Goal: Transaction & Acquisition: Purchase product/service

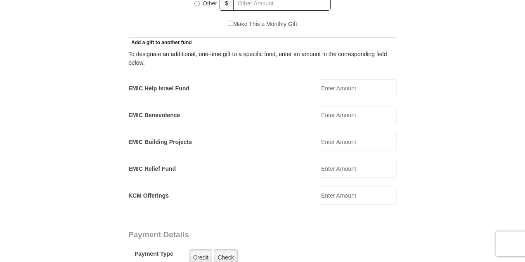
scroll to position [468, 0]
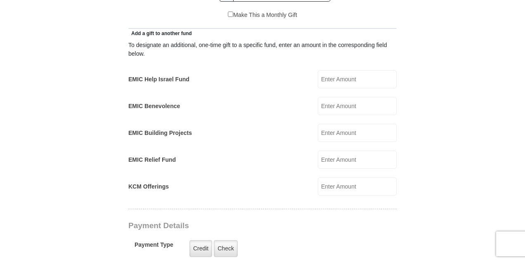
click at [347, 70] on input "EMIC Help Israel Fund" at bounding box center [357, 79] width 79 height 18
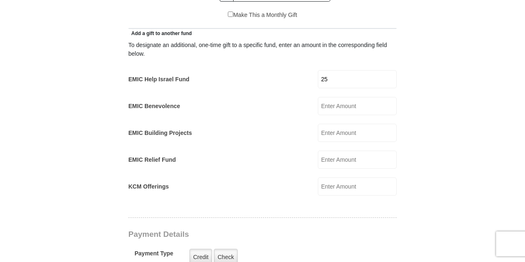
type input "25"
click at [428, 105] on form "Eagle Mountain International Church Online Giving Because of gifts like yours, …" at bounding box center [262, 180] width 471 height 1230
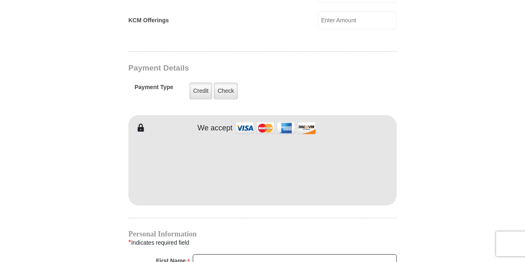
scroll to position [661, 0]
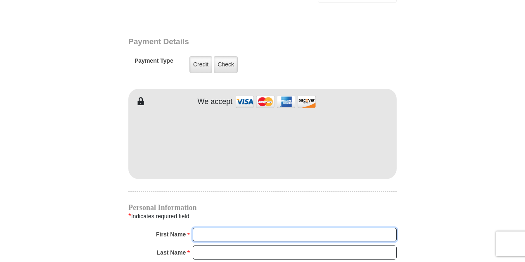
type input "Peter"
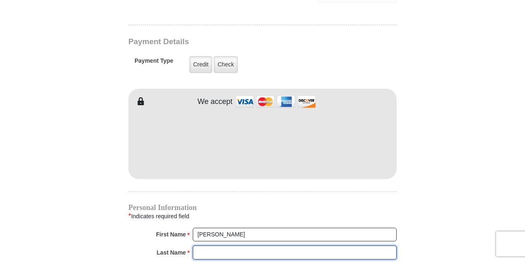
type input "Severynen"
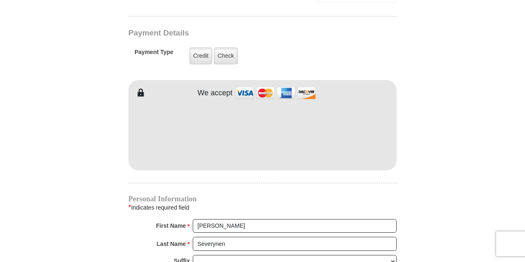
scroll to position [651, 0]
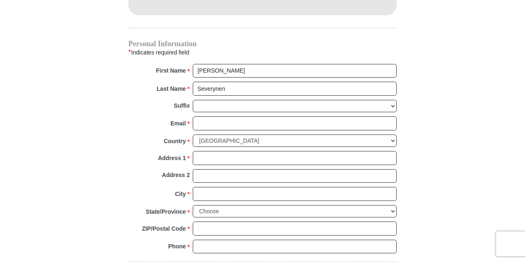
scroll to position [872, 0]
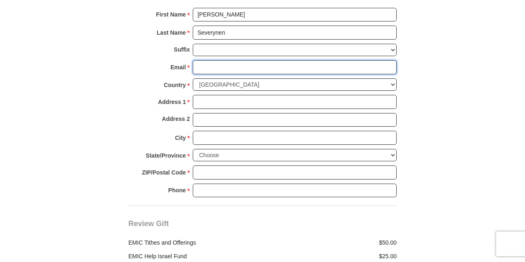
click at [347, 60] on input "Email *" at bounding box center [295, 67] width 204 height 14
type input "peterseverynen@gmail.com"
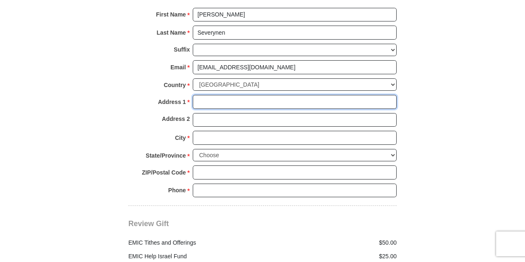
type input "550 Loadstar Lane"
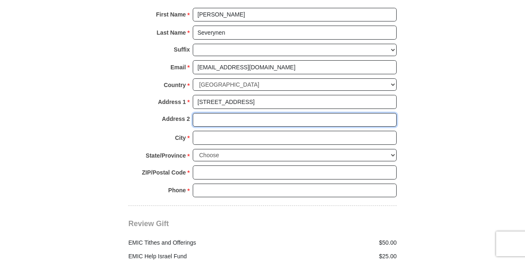
type input "APT 13305"
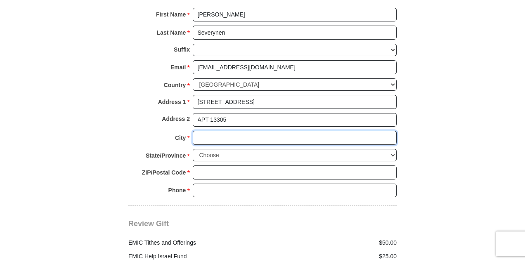
type input "FORT WORTH"
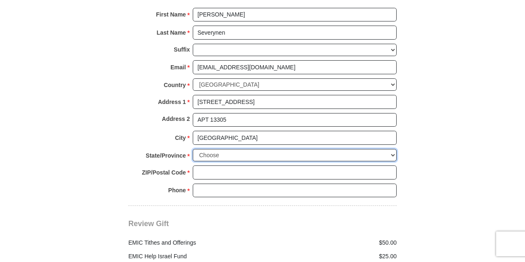
select select "TX"
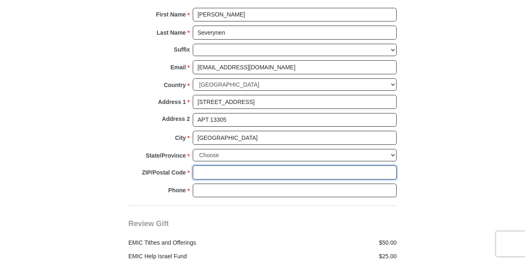
type input "76108"
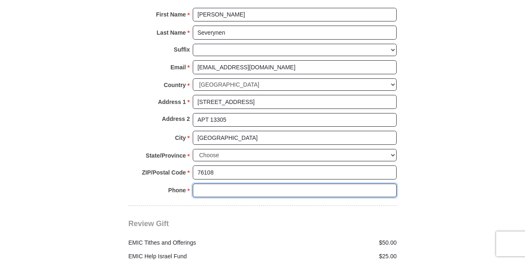
type input "6822701740"
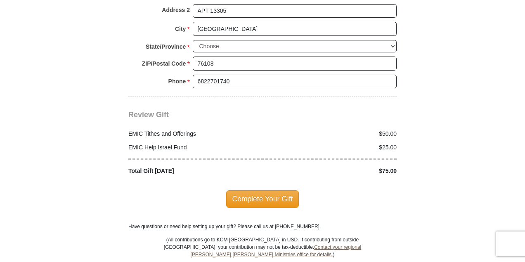
scroll to position [982, 0]
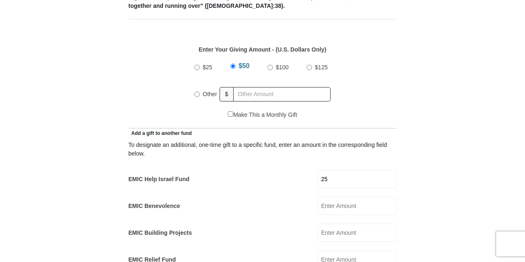
scroll to position [376, 0]
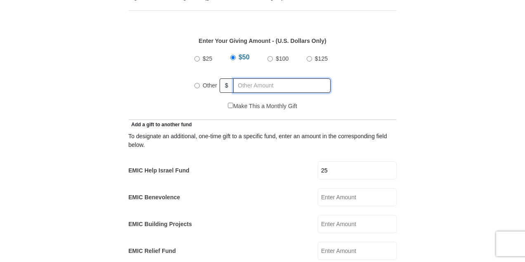
radio input "true"
click at [293, 78] on input "text" at bounding box center [283, 85] width 95 height 14
click at [291, 78] on input "text" at bounding box center [283, 85] width 95 height 14
click at [283, 78] on input "text" at bounding box center [283, 85] width 95 height 14
click at [249, 78] on input "text" at bounding box center [283, 85] width 95 height 14
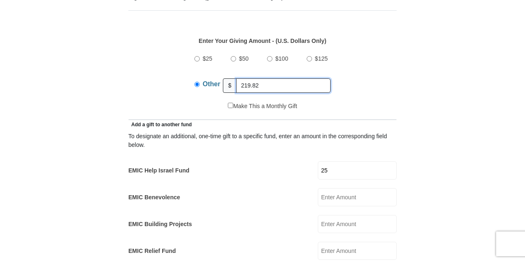
type input "219.82"
click at [420, 77] on form "Eagle Mountain International Church Online Giving Because of gifts like yours, …" at bounding box center [262, 267] width 471 height 1221
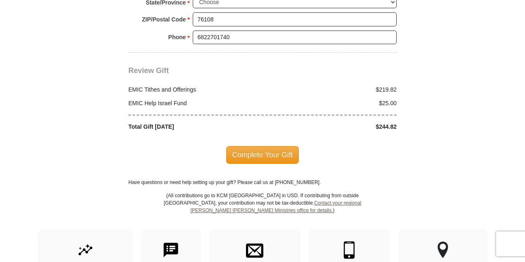
scroll to position [1064, 0]
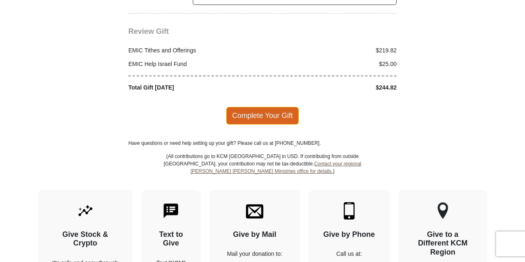
click at [253, 107] on span "Complete Your Gift" at bounding box center [262, 115] width 73 height 17
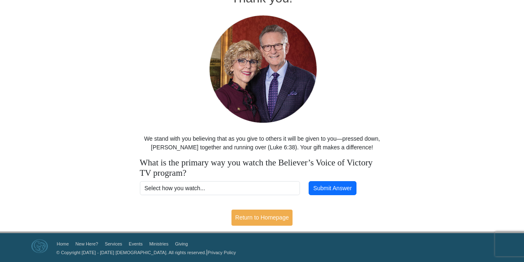
scroll to position [26, 0]
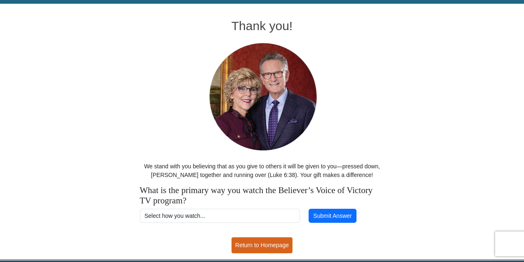
click at [257, 242] on link "Return to Homepage" at bounding box center [262, 245] width 61 height 16
